Goal: Navigation & Orientation: Find specific page/section

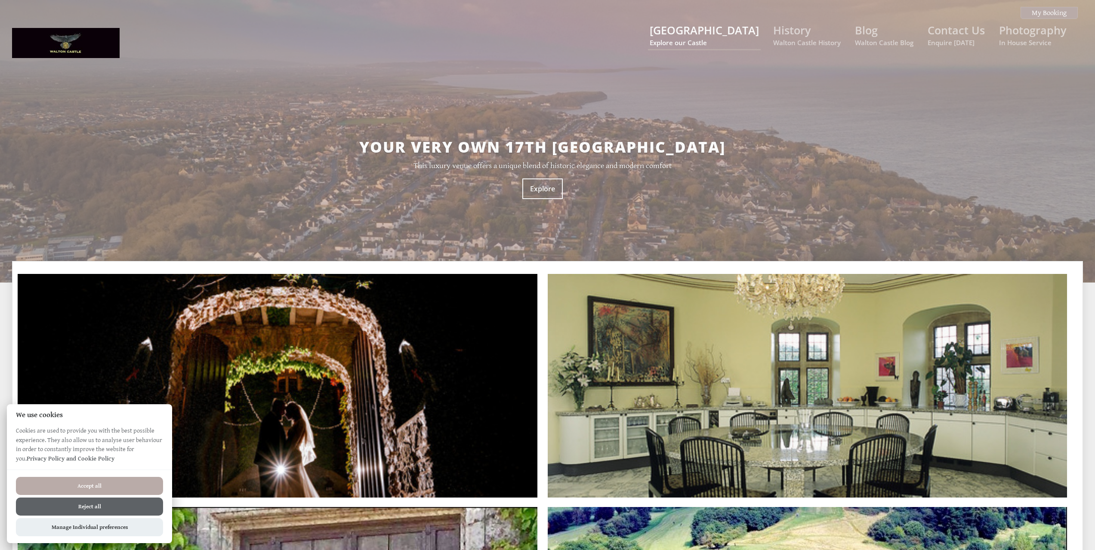
click at [729, 35] on link "[GEOGRAPHIC_DATA] Explore our Castle" at bounding box center [704, 35] width 109 height 24
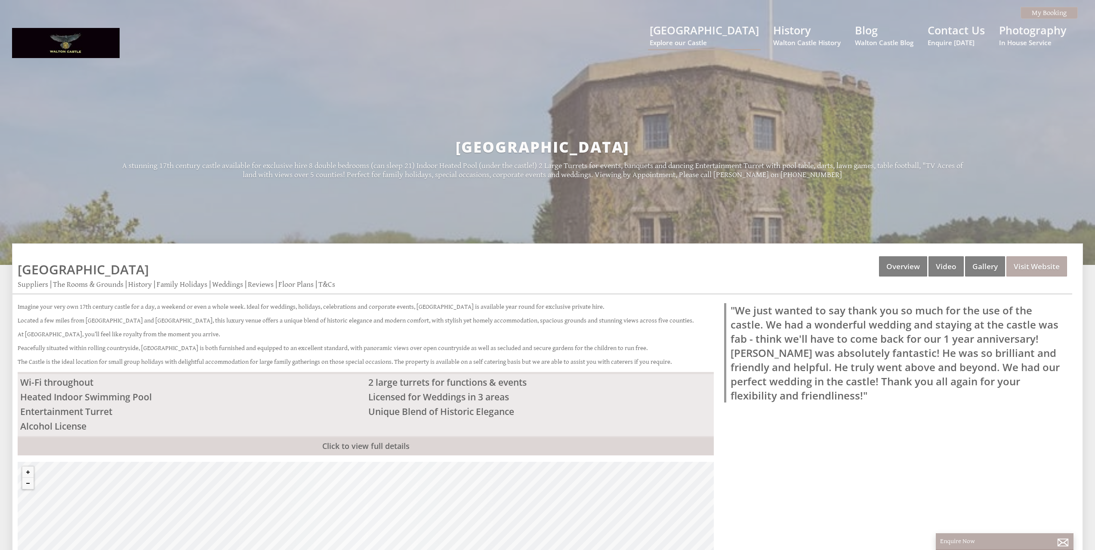
click at [762, 198] on div "[GEOGRAPHIC_DATA] A stunning 17th century castle available for exclusive hire 8…" at bounding box center [542, 158] width 1061 height 196
click at [785, 27] on link "History Walton Castle History" at bounding box center [807, 35] width 68 height 24
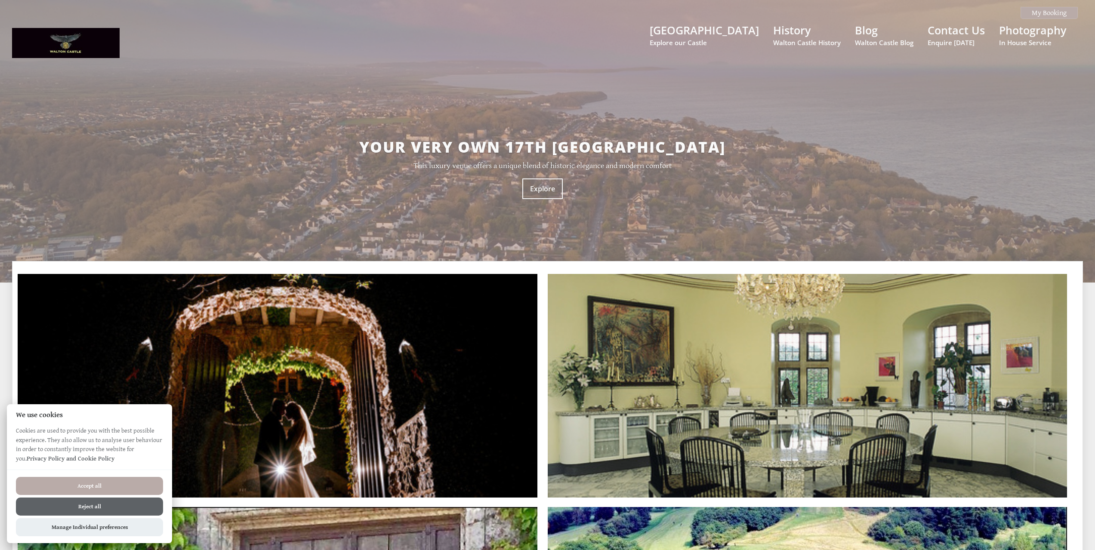
click at [108, 490] on button "Accept all" at bounding box center [89, 486] width 147 height 18
checkbox input "true"
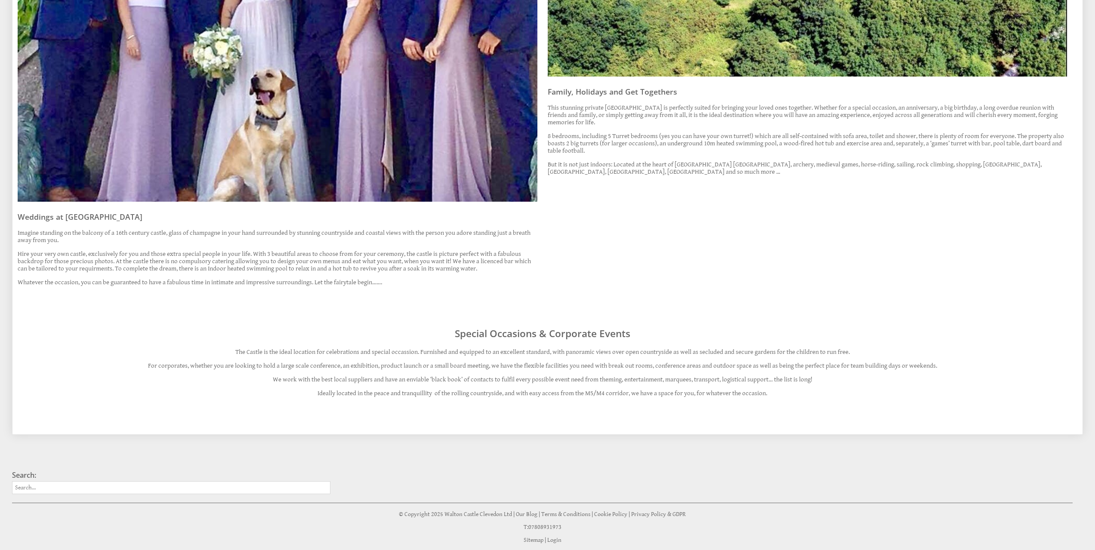
scroll to position [760, 0]
